Goal: Transaction & Acquisition: Purchase product/service

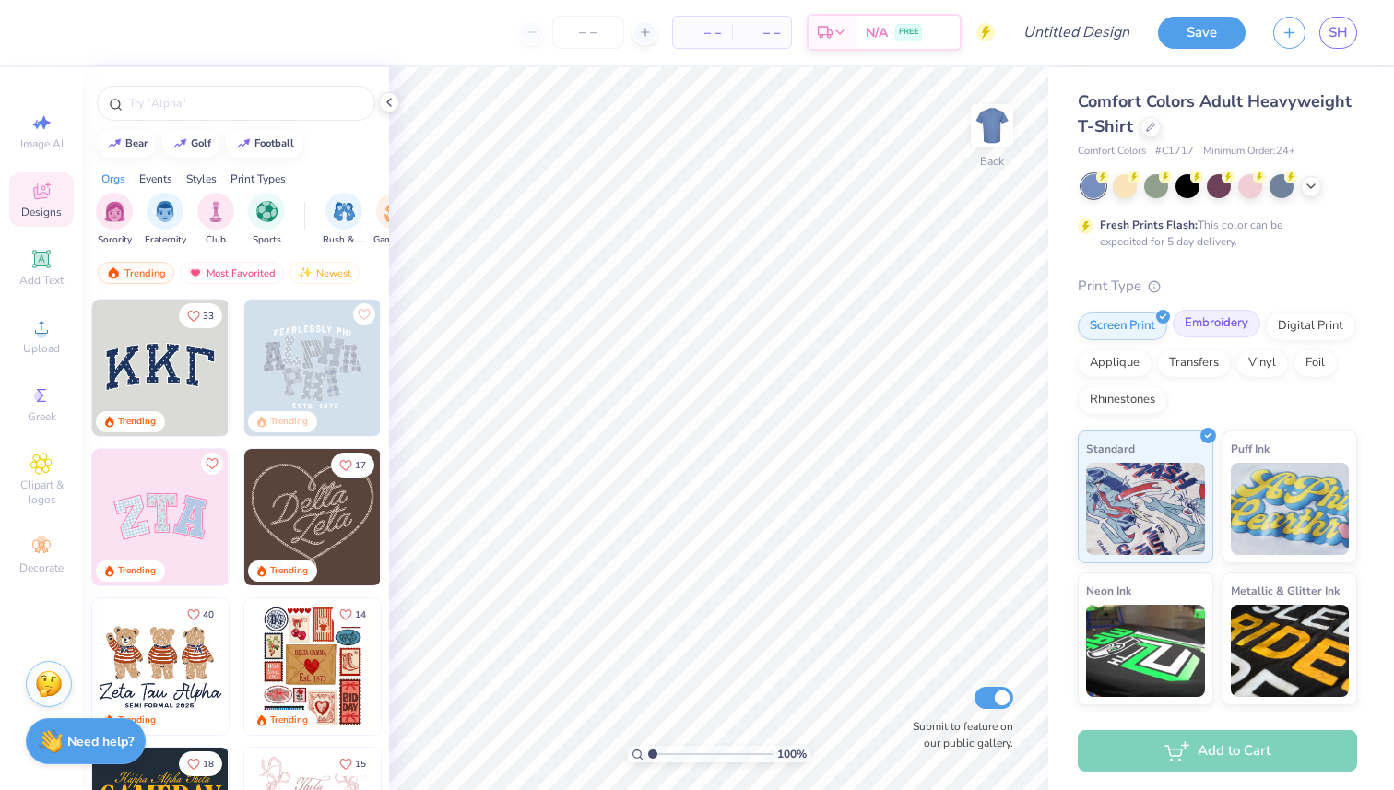
click at [1223, 329] on div "Embroidery" at bounding box center [1217, 324] width 88 height 28
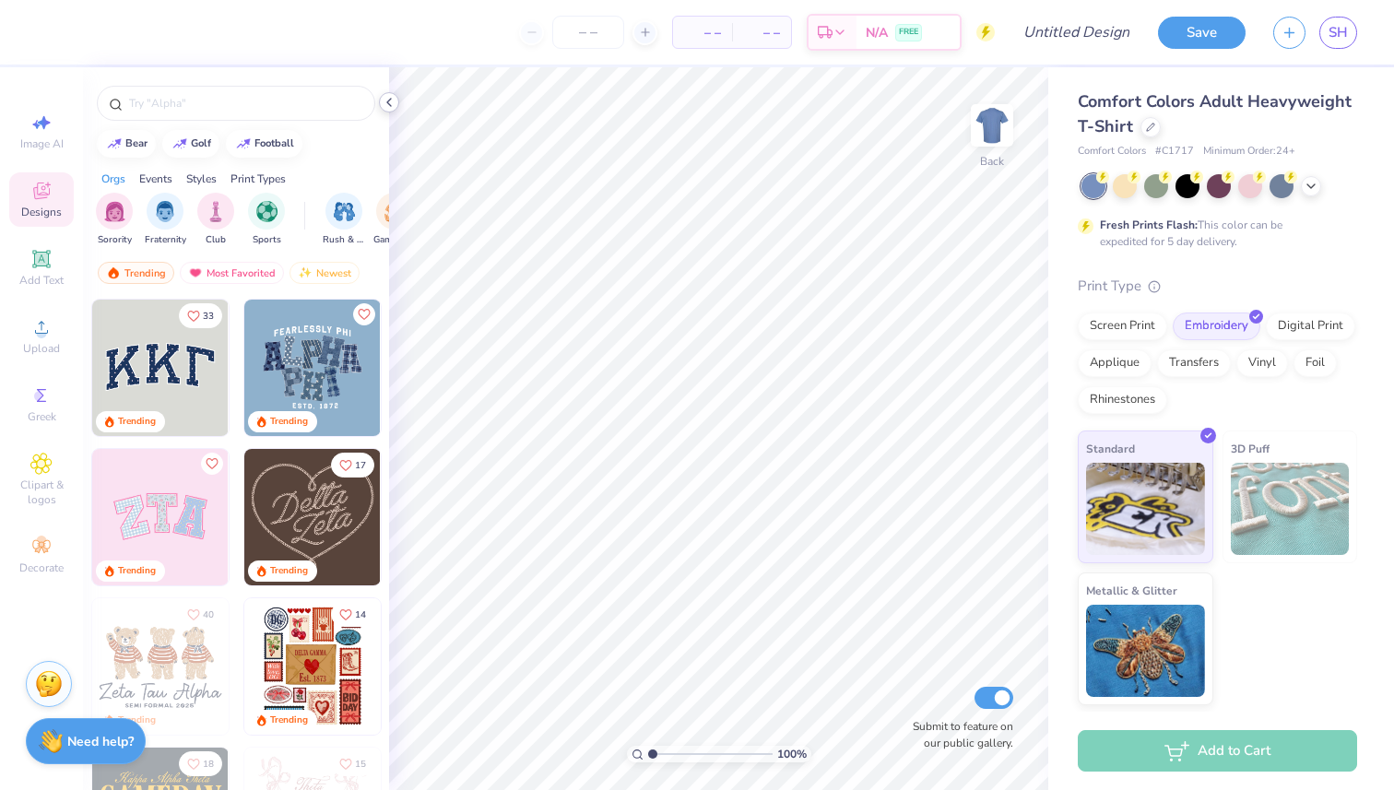
click at [384, 106] on icon at bounding box center [389, 102] width 15 height 15
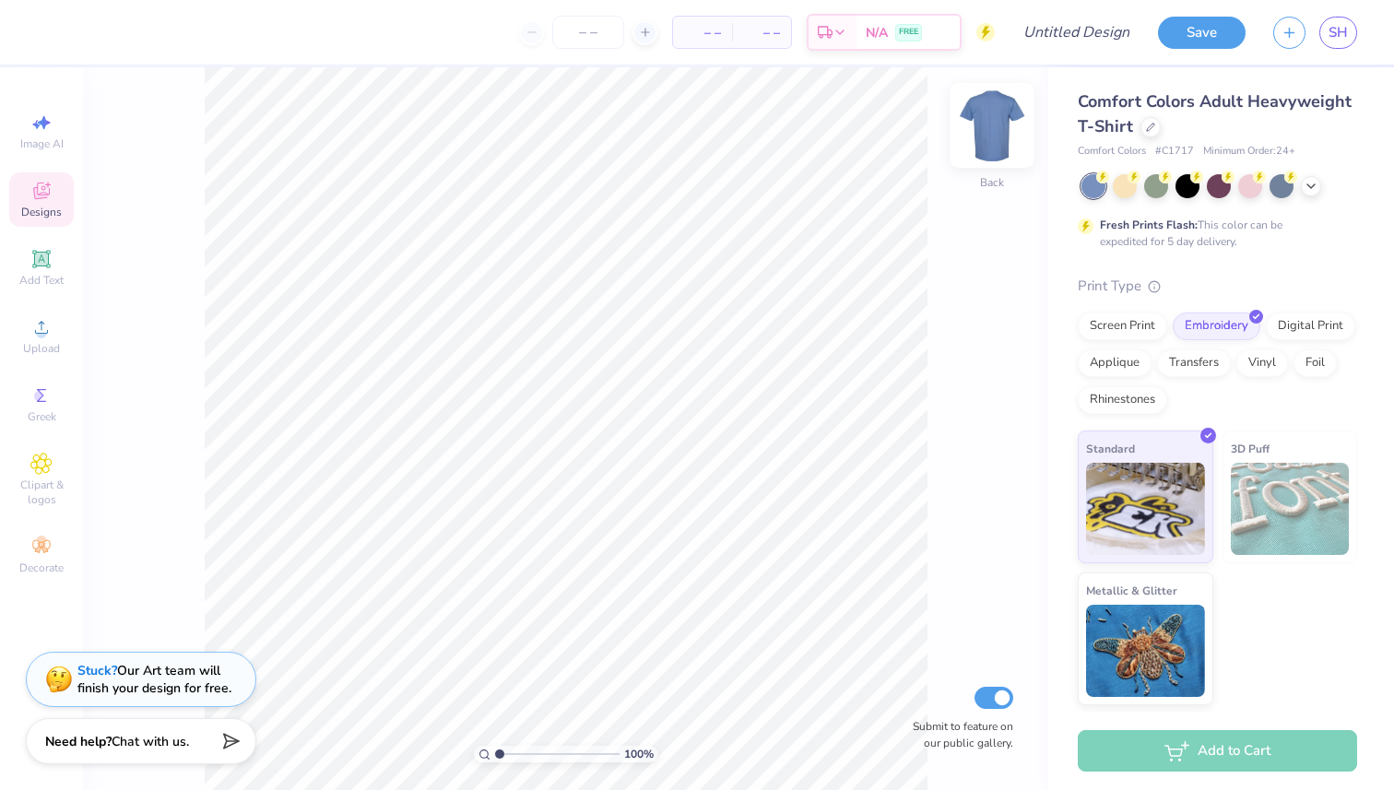
click at [985, 121] on img at bounding box center [992, 126] width 74 height 74
click at [990, 125] on img at bounding box center [992, 126] width 74 height 74
click at [907, 36] on span "FREE" at bounding box center [908, 35] width 19 height 13
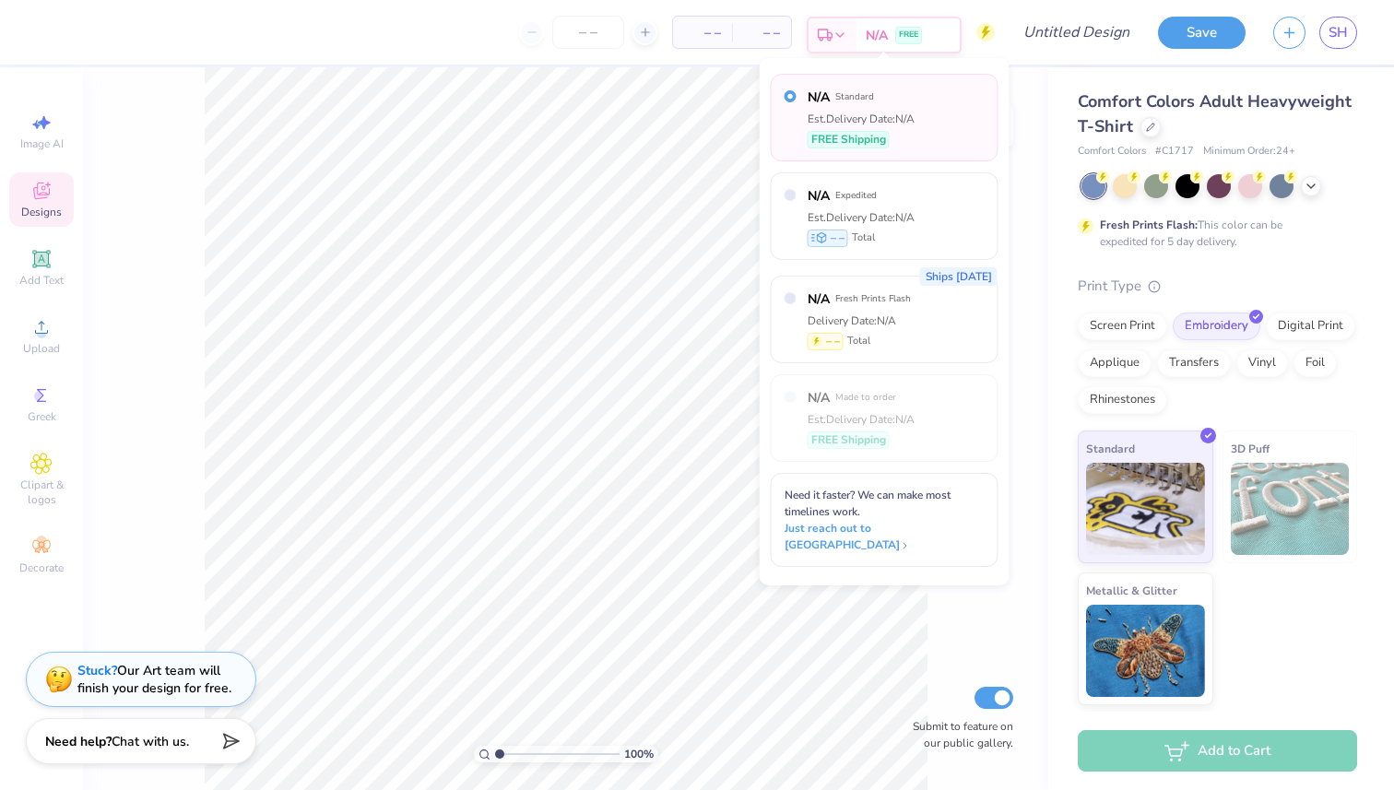
click at [907, 36] on span "FREE" at bounding box center [908, 35] width 19 height 13
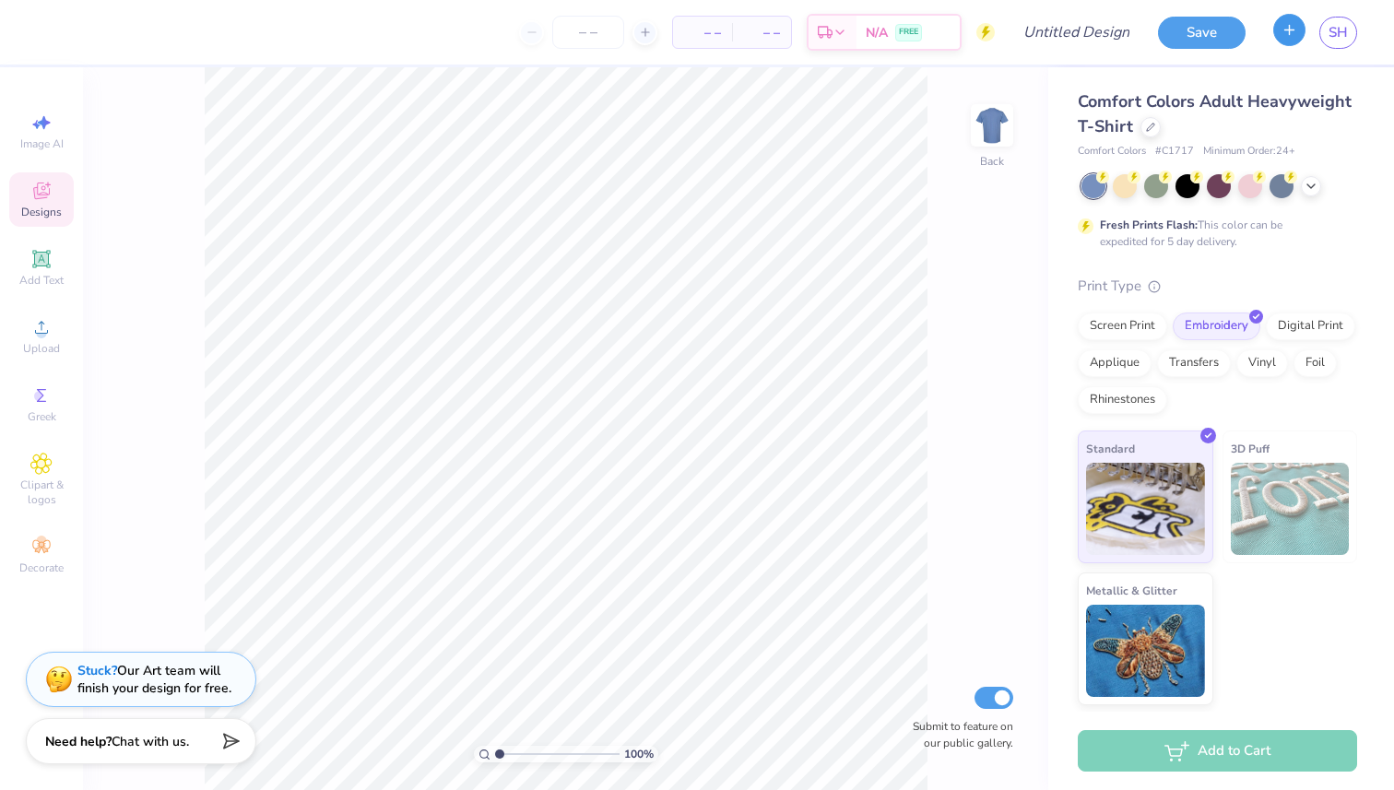
click at [1291, 36] on icon "button" at bounding box center [1290, 30] width 16 height 16
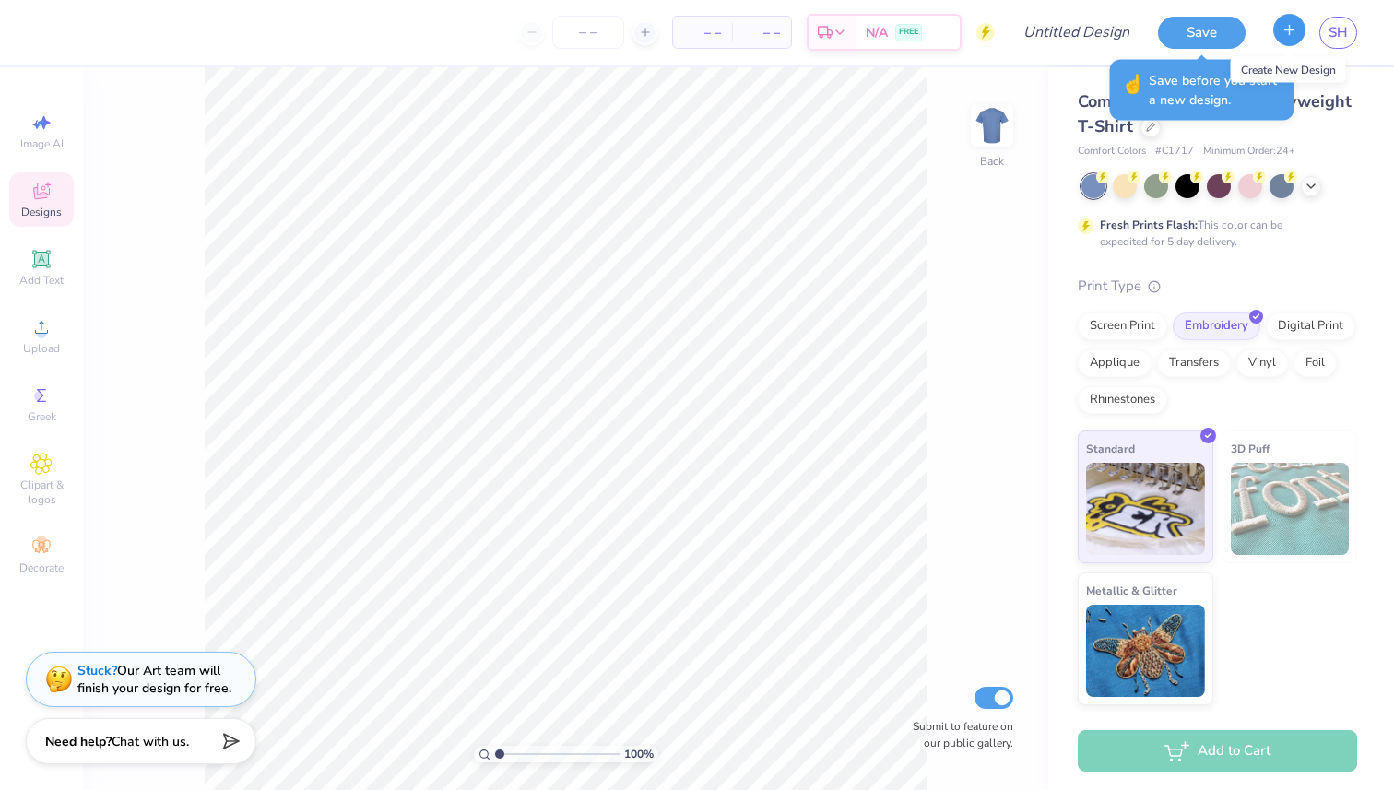
click at [1291, 36] on icon "button" at bounding box center [1290, 30] width 16 height 16
click at [1203, 127] on div "Comfort Colors Adult Heavyweight T-Shirt" at bounding box center [1217, 114] width 279 height 50
